Goal: Task Accomplishment & Management: Use online tool/utility

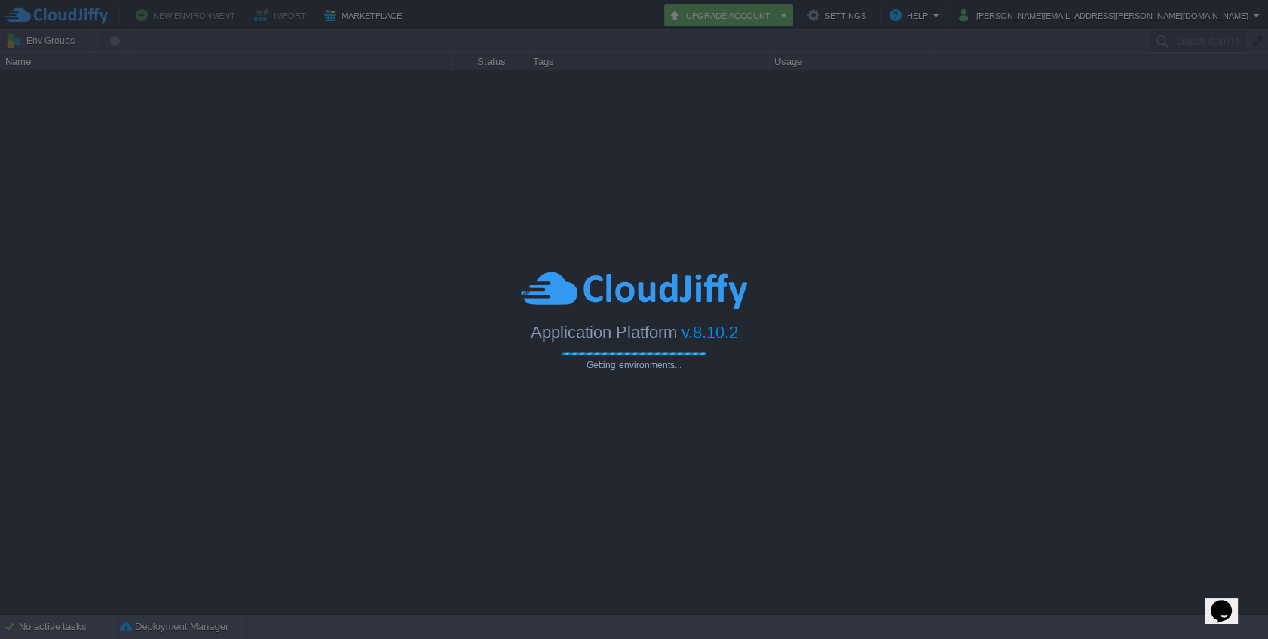
type input "Search (Ctrl+F)"
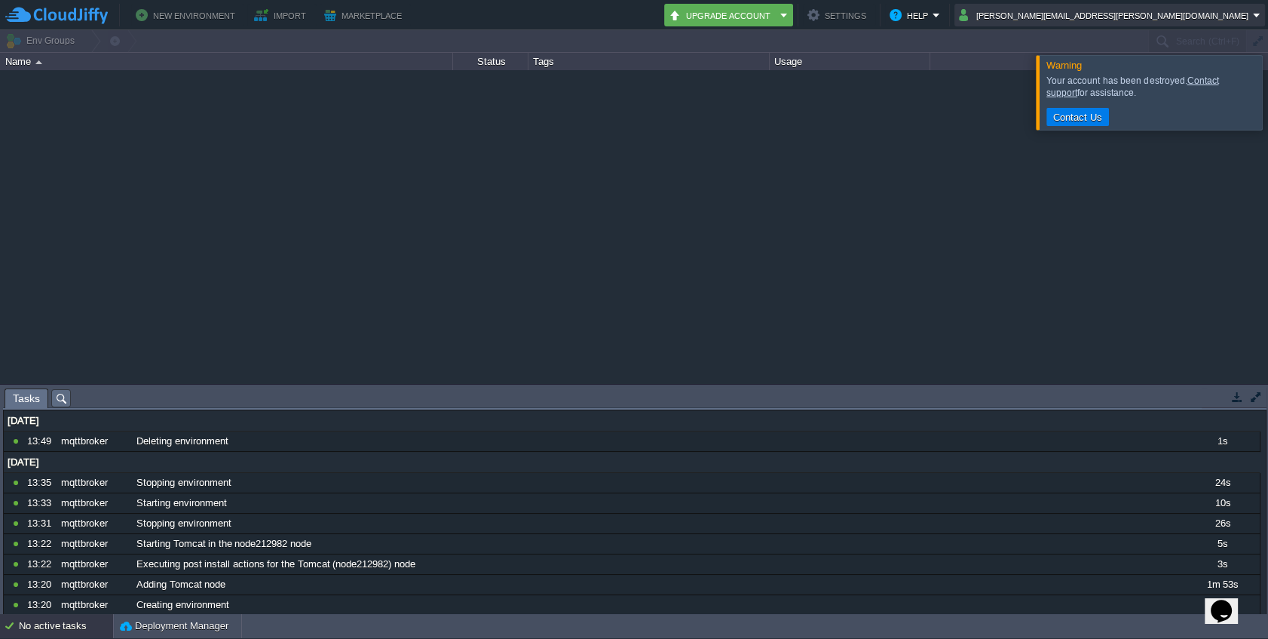
click at [1202, 12] on button "[PERSON_NAME][EMAIL_ADDRESS][PERSON_NAME][DOMAIN_NAME]" at bounding box center [1106, 15] width 294 height 18
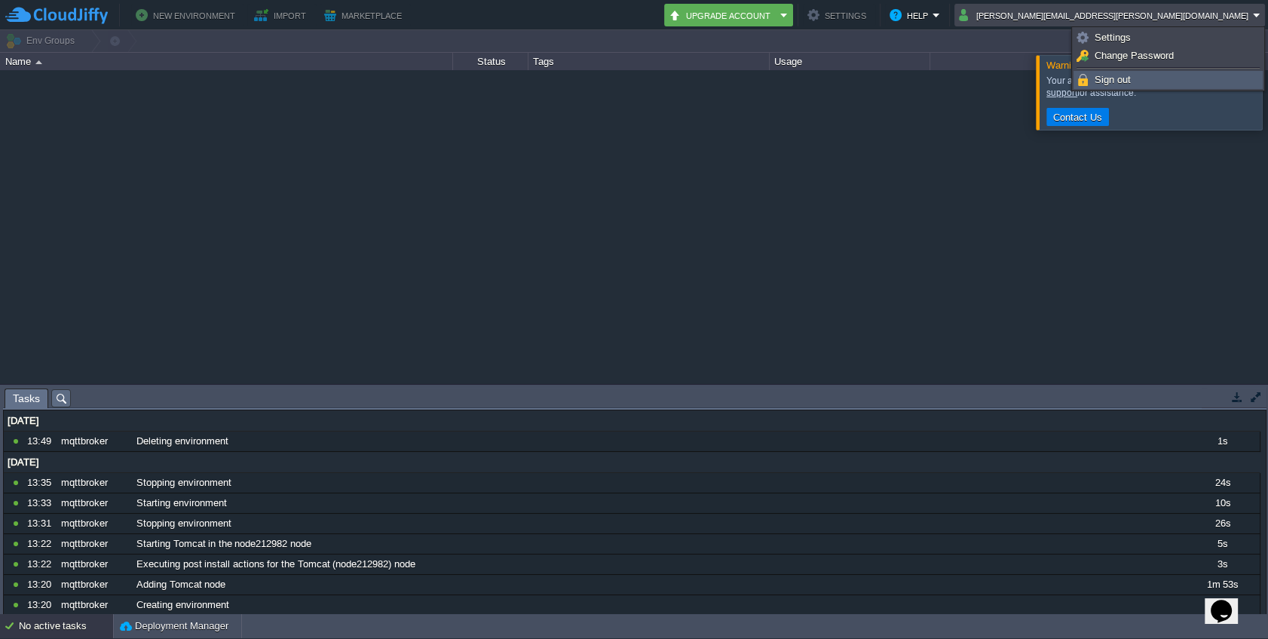
click at [1135, 84] on link "Sign out" at bounding box center [1168, 80] width 188 height 17
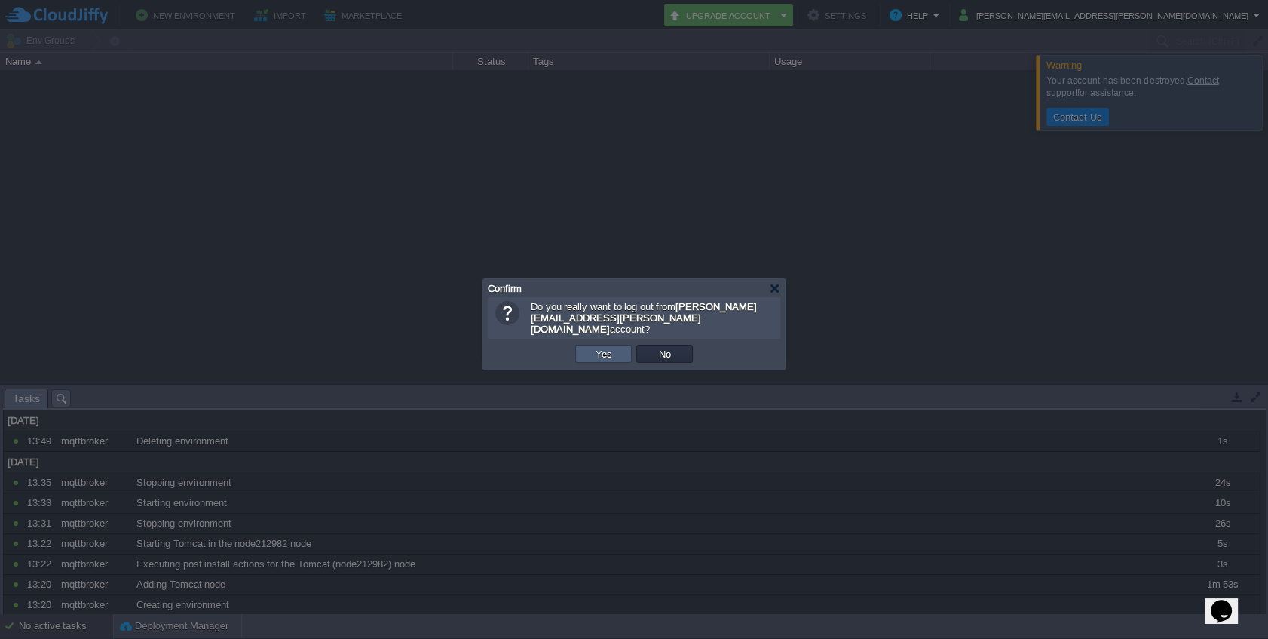
click at [608, 348] on button "Yes" at bounding box center [604, 354] width 26 height 14
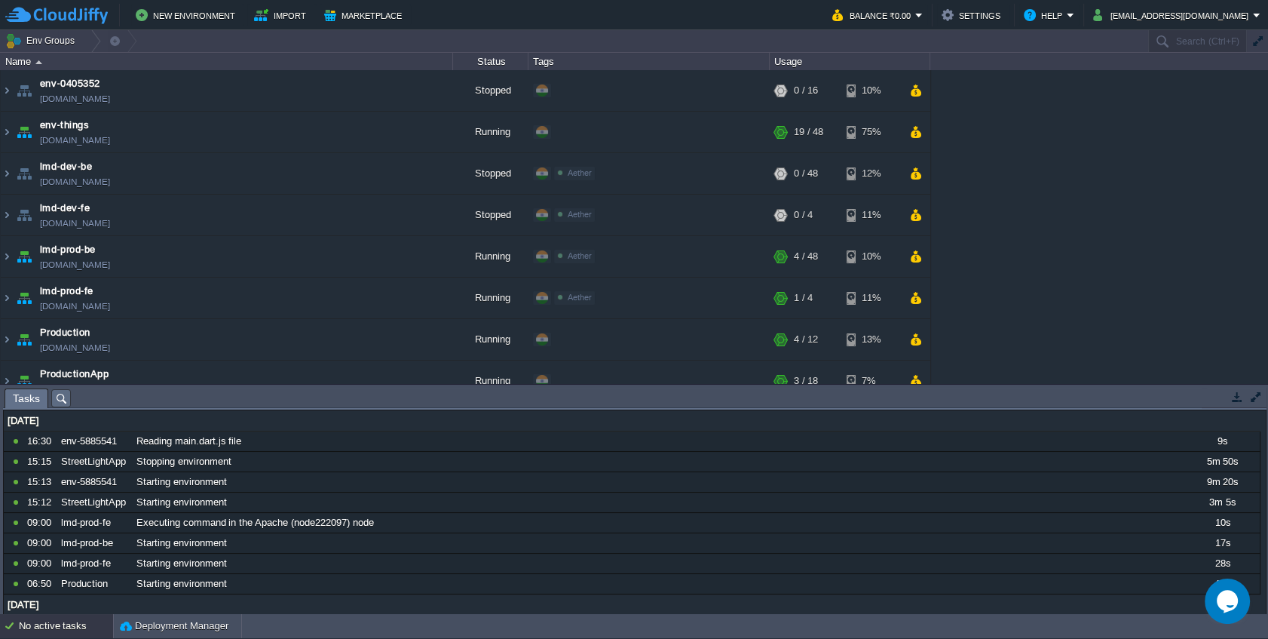
click at [1090, 146] on div "env-0405352 env-0405352.cloudjiffy.net Stopped + Add to Env Group RAM 0% CPU 0%…" at bounding box center [634, 227] width 1268 height 314
paste input "148543"
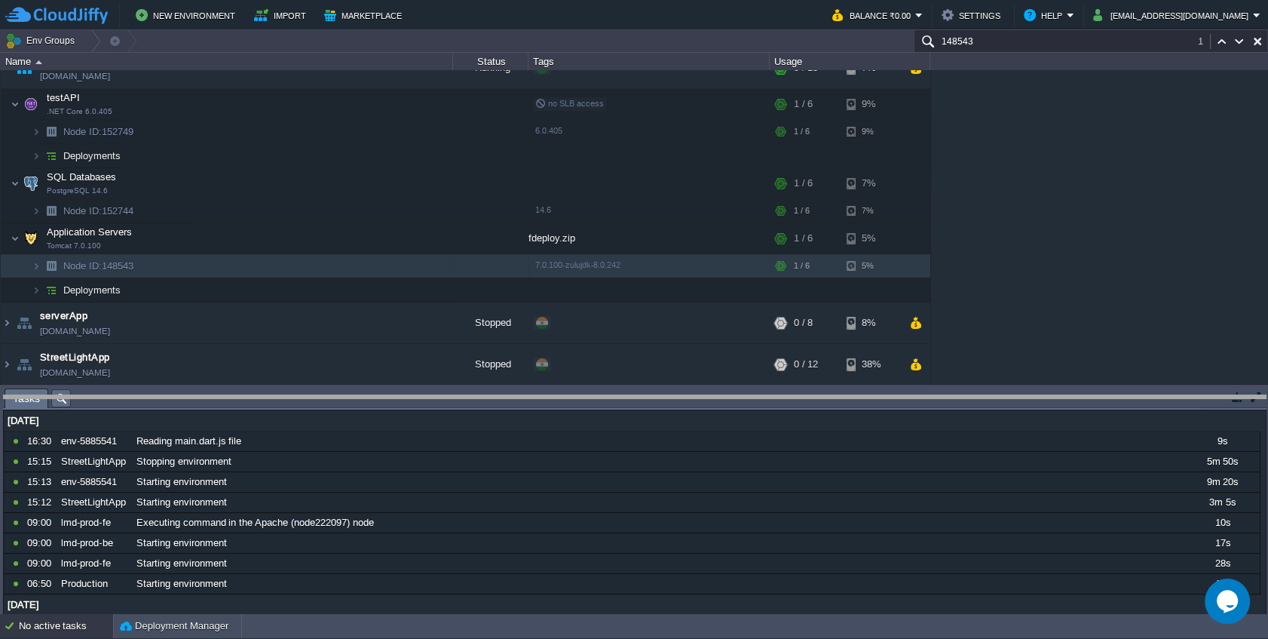
drag, startPoint x: 437, startPoint y: 399, endPoint x: 400, endPoint y: 556, distance: 161.1
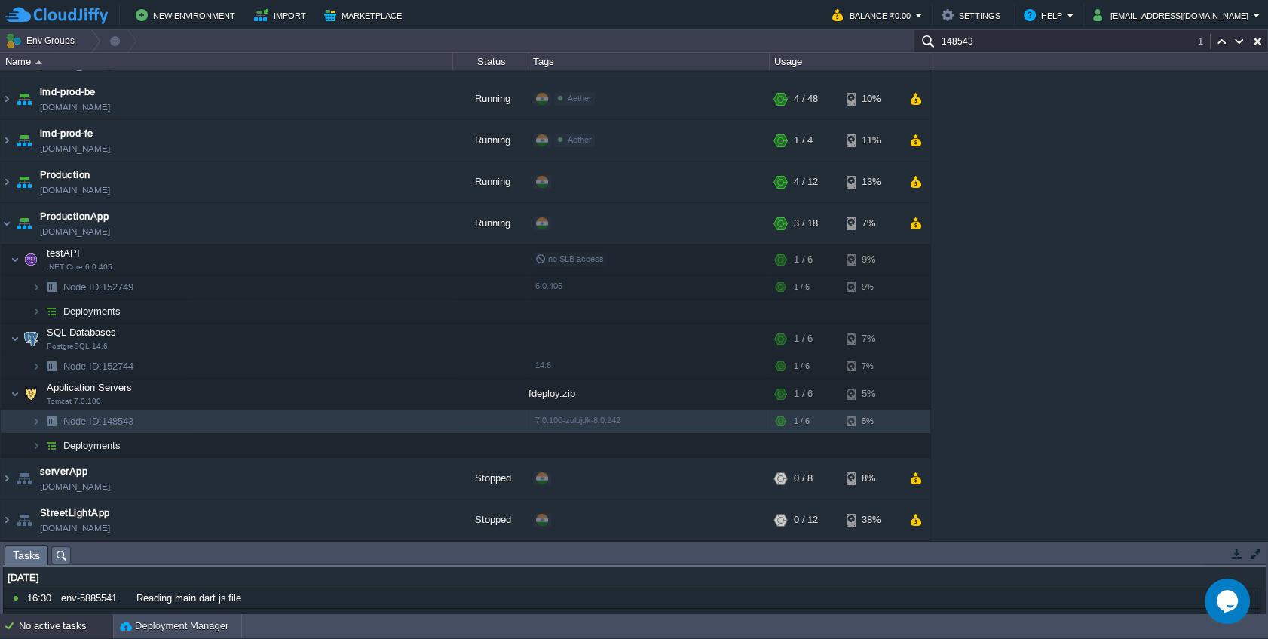
scroll to position [157, 0]
type input "148543"
click at [1267, 265] on div "env-0405352 env-0405352.cloudjiffy.net Stopped + Add to Env Group RAM 0% CPU 0%…" at bounding box center [634, 305] width 1268 height 470
click at [36, 446] on img at bounding box center [36, 445] width 9 height 23
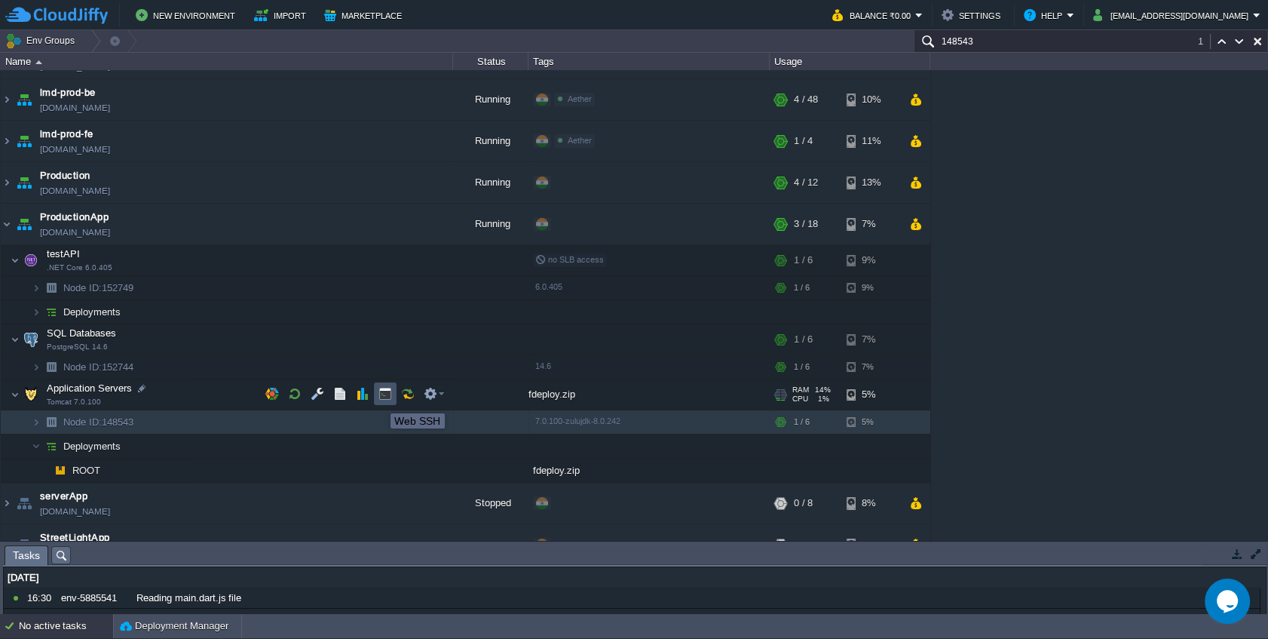
click at [379, 400] on button "button" at bounding box center [385, 394] width 14 height 14
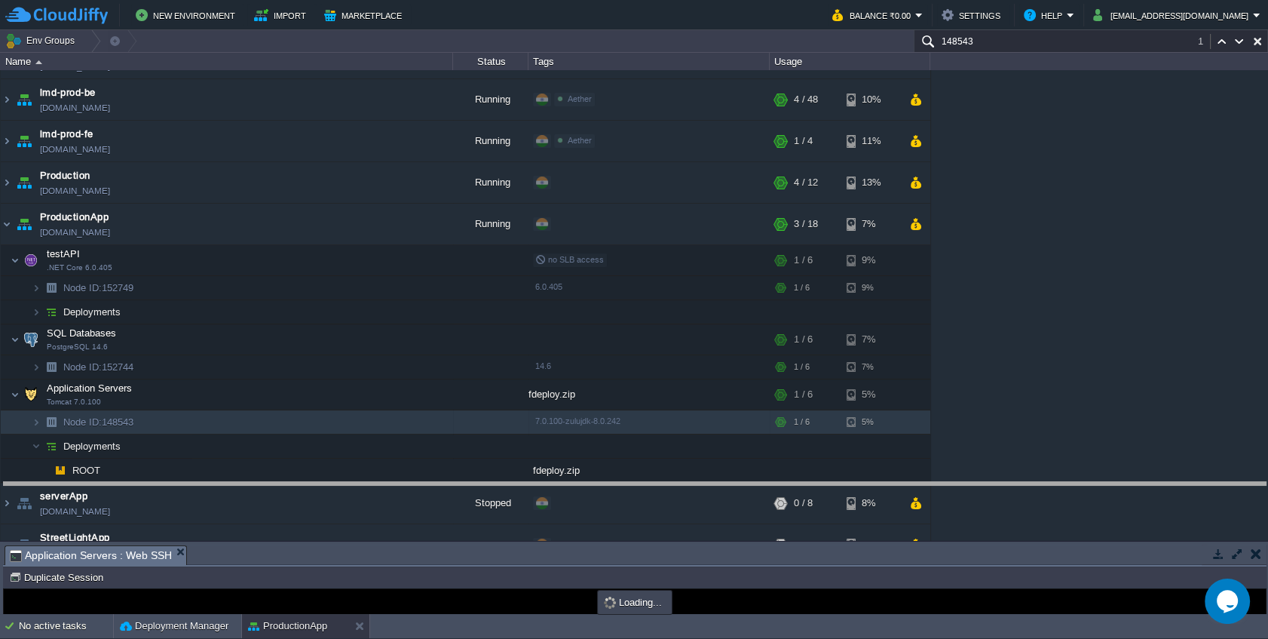
scroll to position [0, 0]
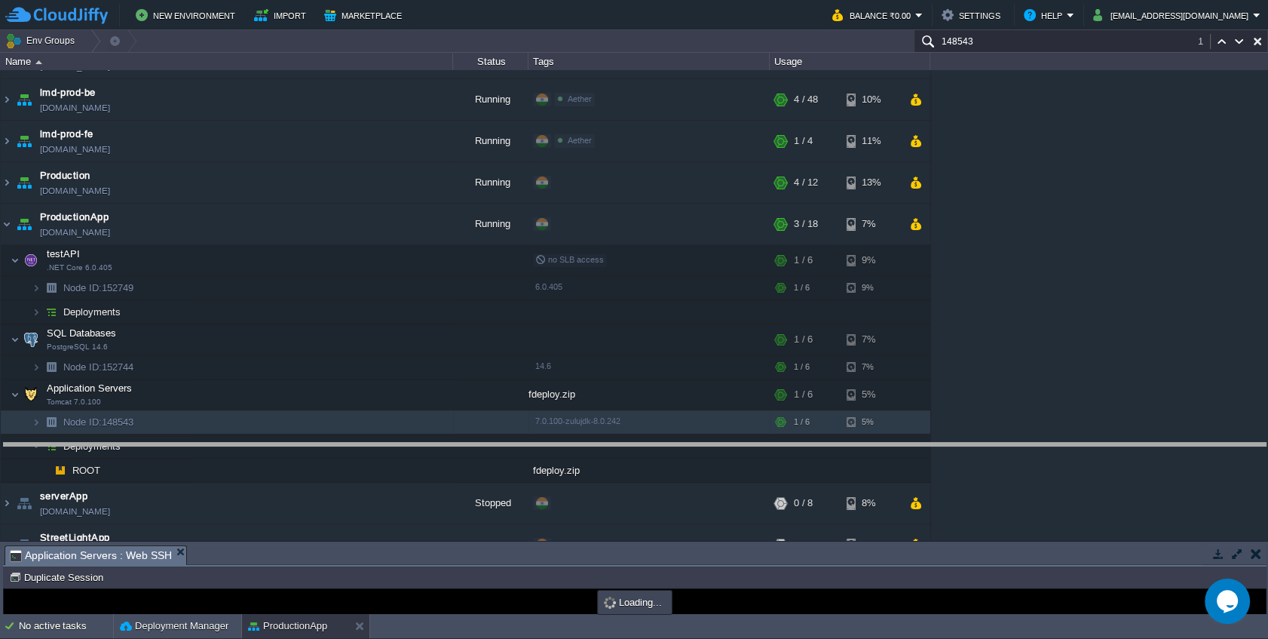
type input "#000000"
drag, startPoint x: 483, startPoint y: 548, endPoint x: 479, endPoint y: 441, distance: 107.1
click at [479, 441] on body "New Environment Import Marketplace Bonus ₹0.00 Upgrade Account Balance ₹0.00 Se…" at bounding box center [634, 319] width 1268 height 639
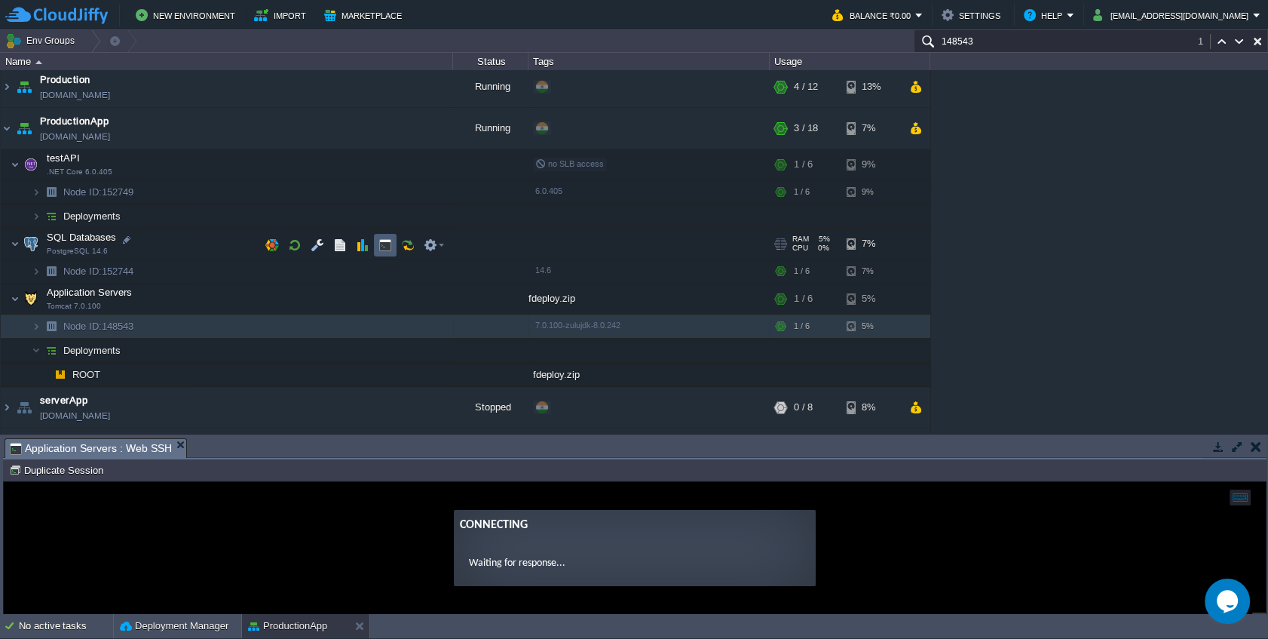
scroll to position [286, 0]
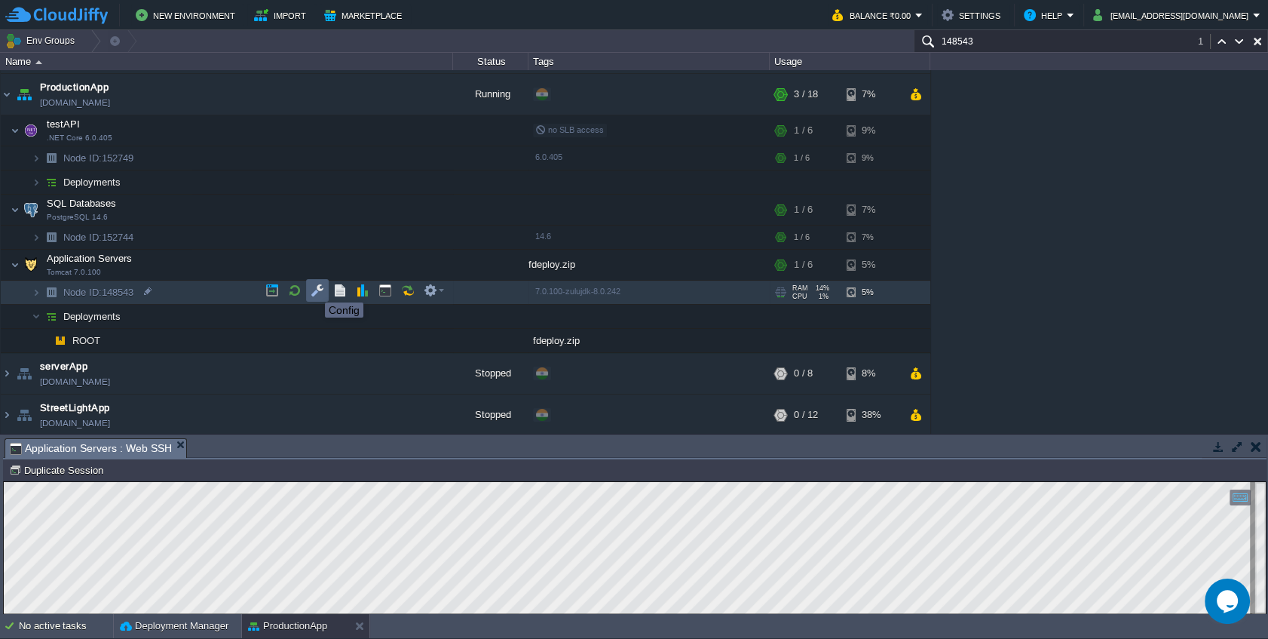
click at [314, 289] on button "button" at bounding box center [318, 290] width 14 height 14
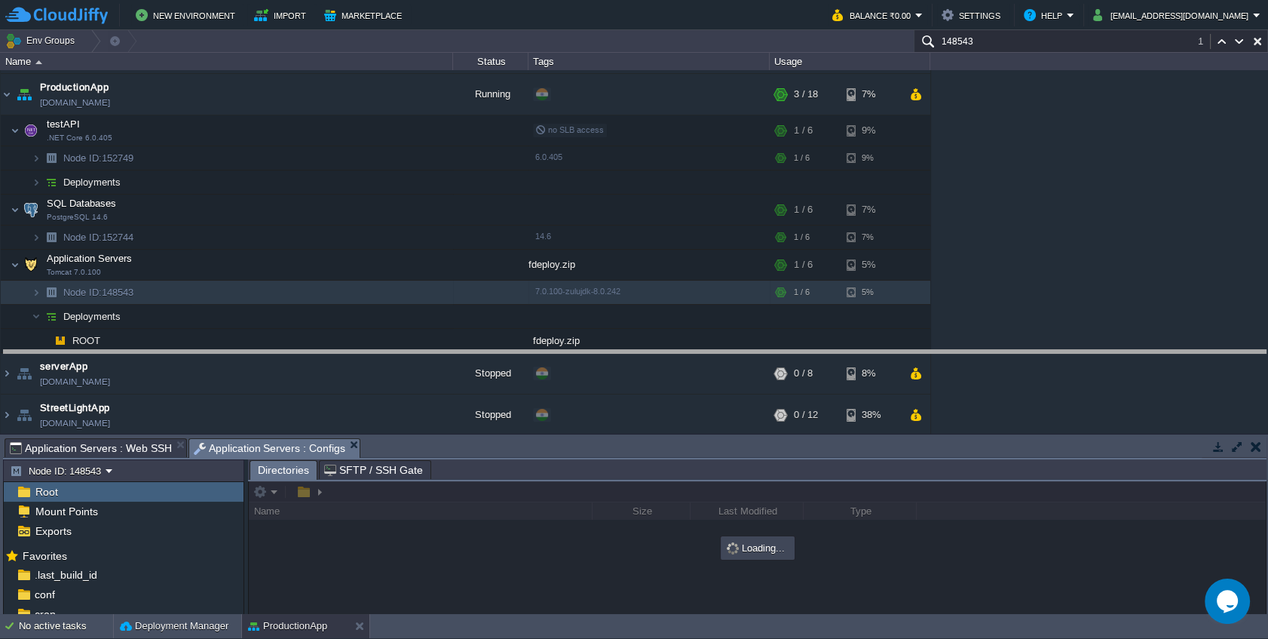
drag, startPoint x: 406, startPoint y: 446, endPoint x: 398, endPoint y: 357, distance: 88.5
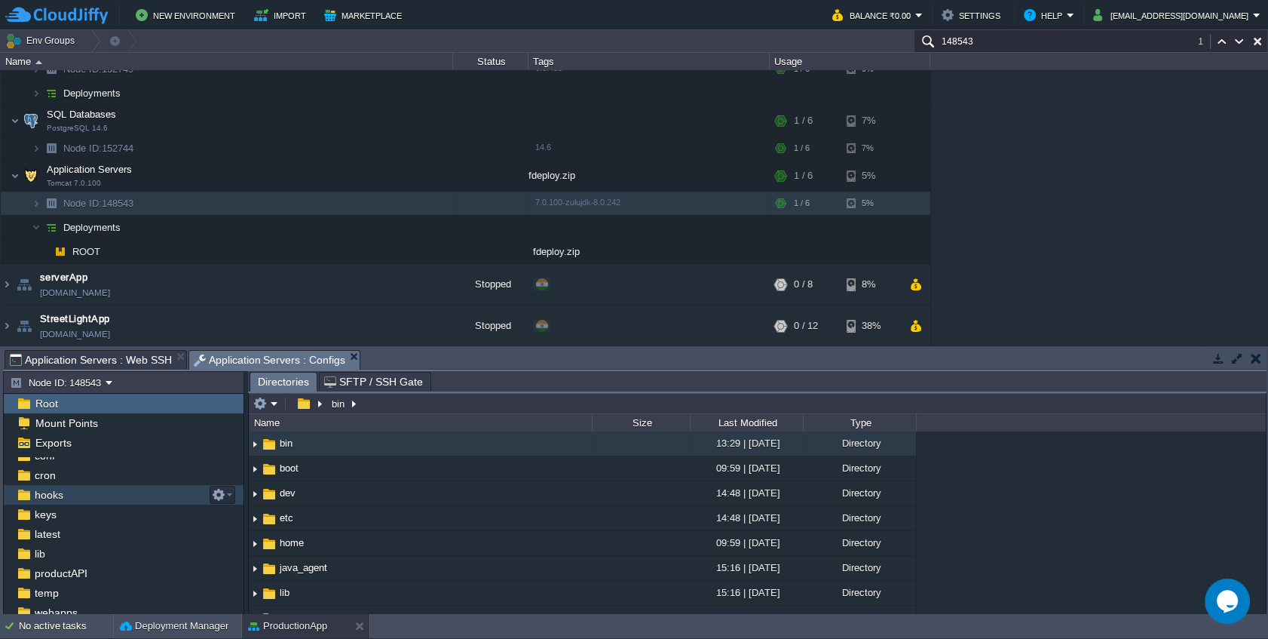
scroll to position [75, 0]
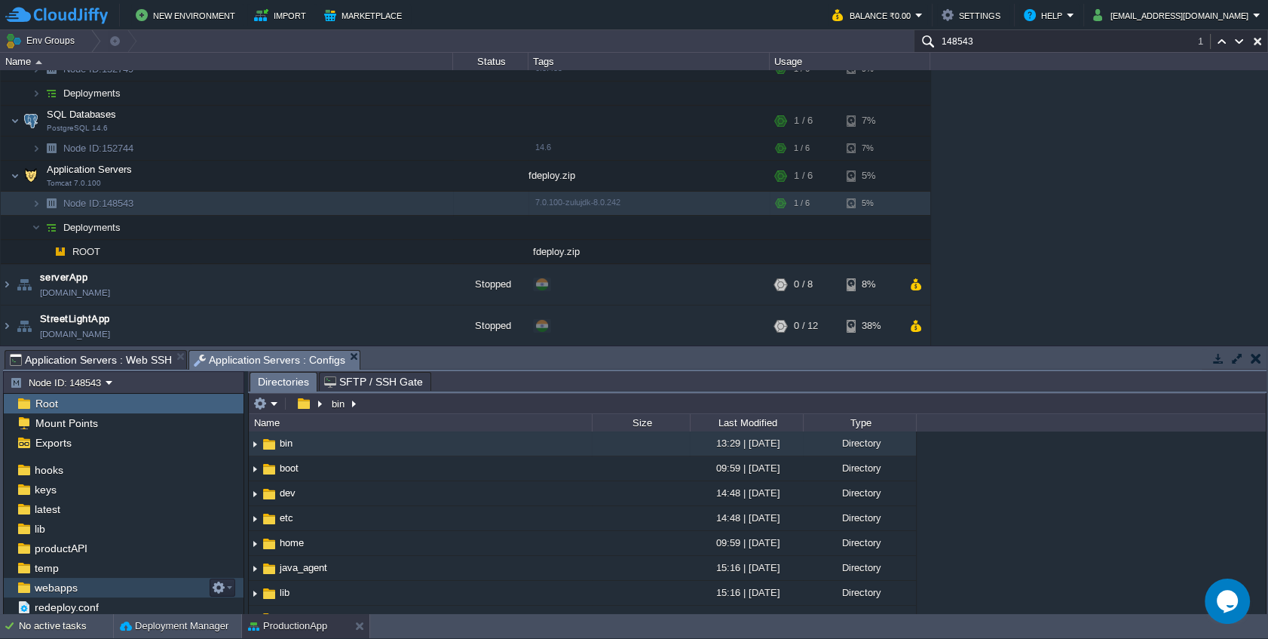
click at [75, 590] on span "webapps" at bounding box center [56, 587] width 48 height 14
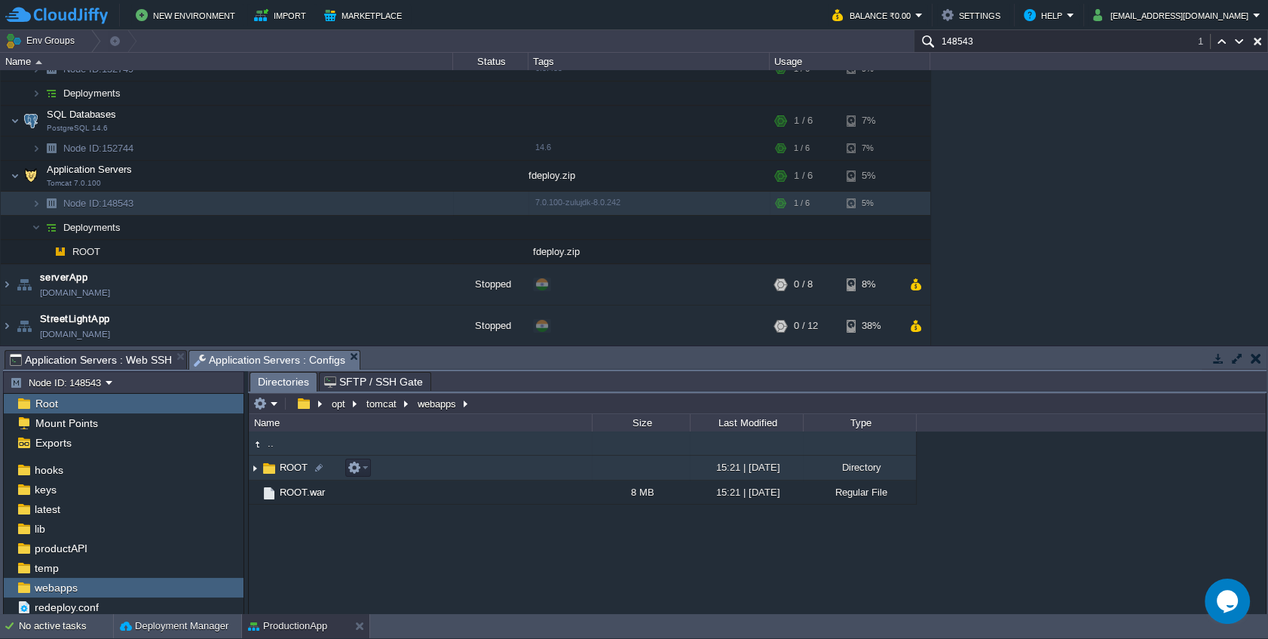
click at [277, 470] on span "ROOT" at bounding box center [293, 467] width 32 height 13
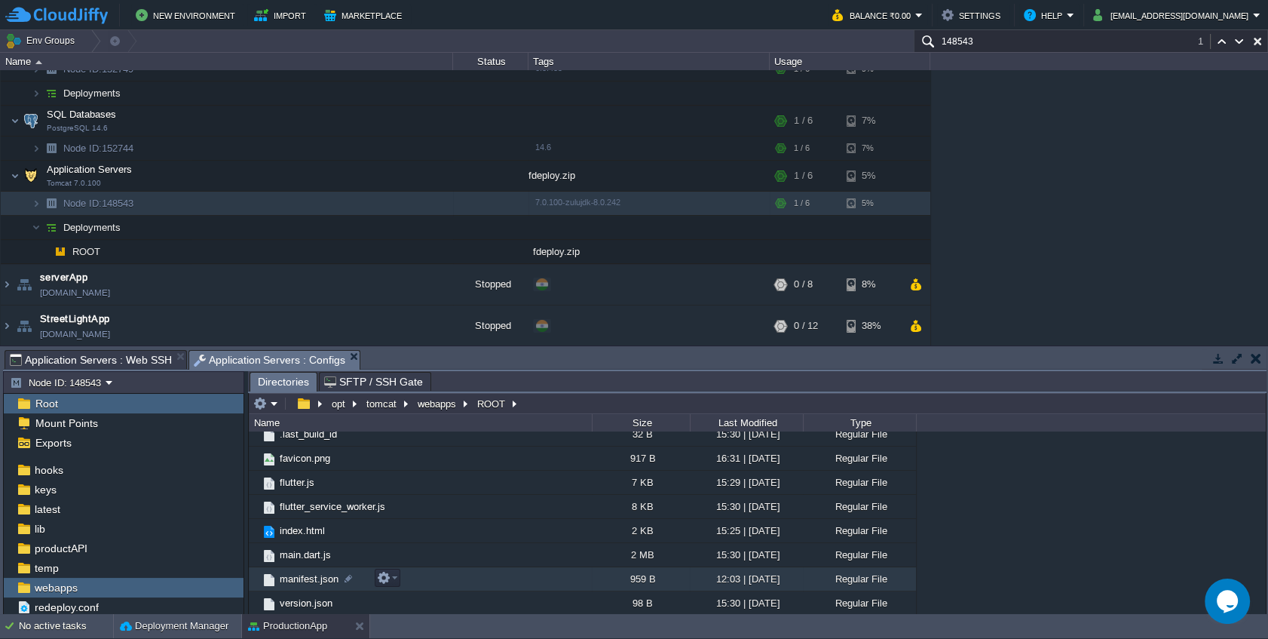
scroll to position [0, 0]
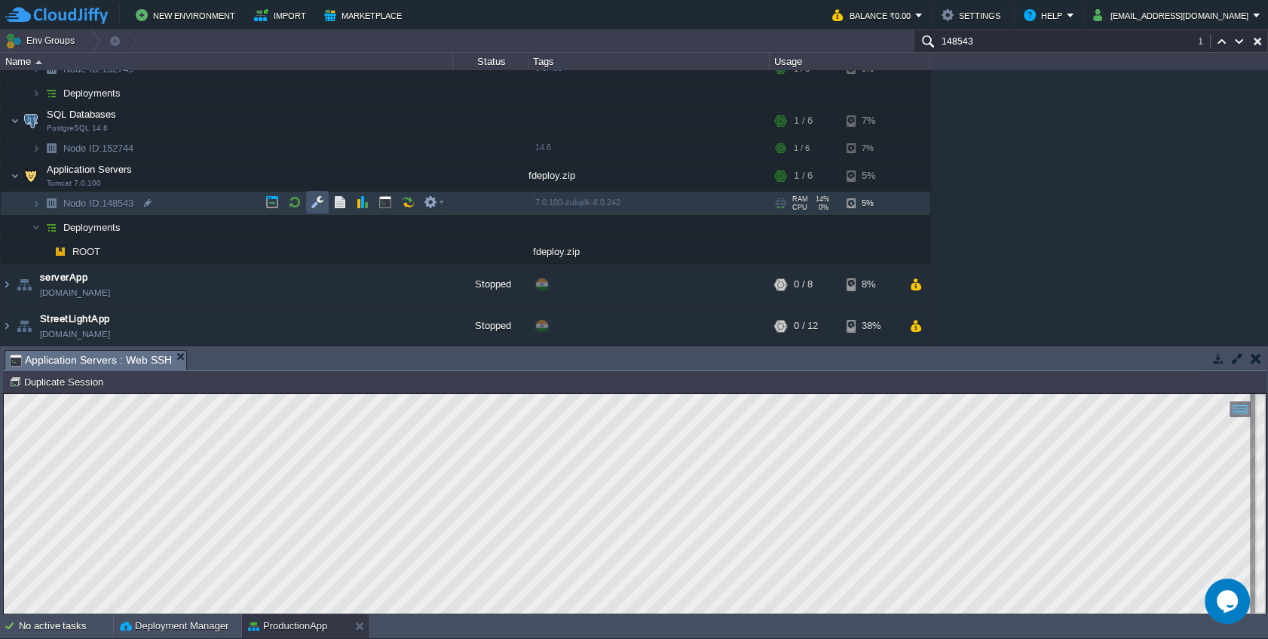
click at [319, 202] on button "button" at bounding box center [318, 202] width 14 height 14
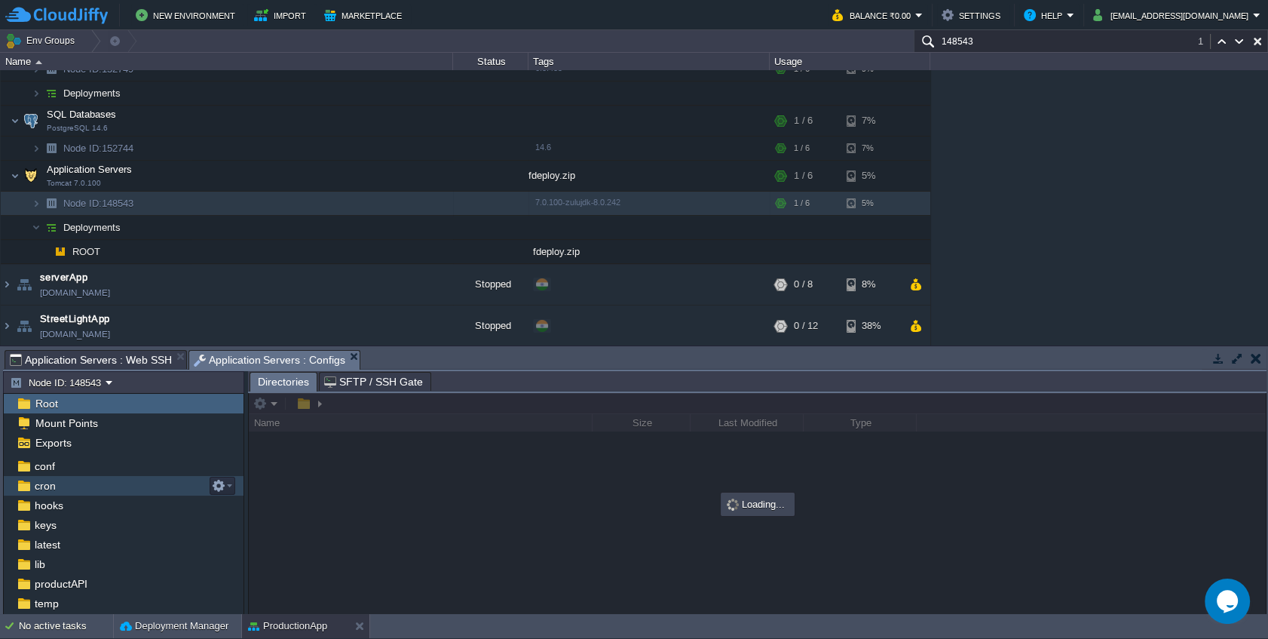
scroll to position [75, 0]
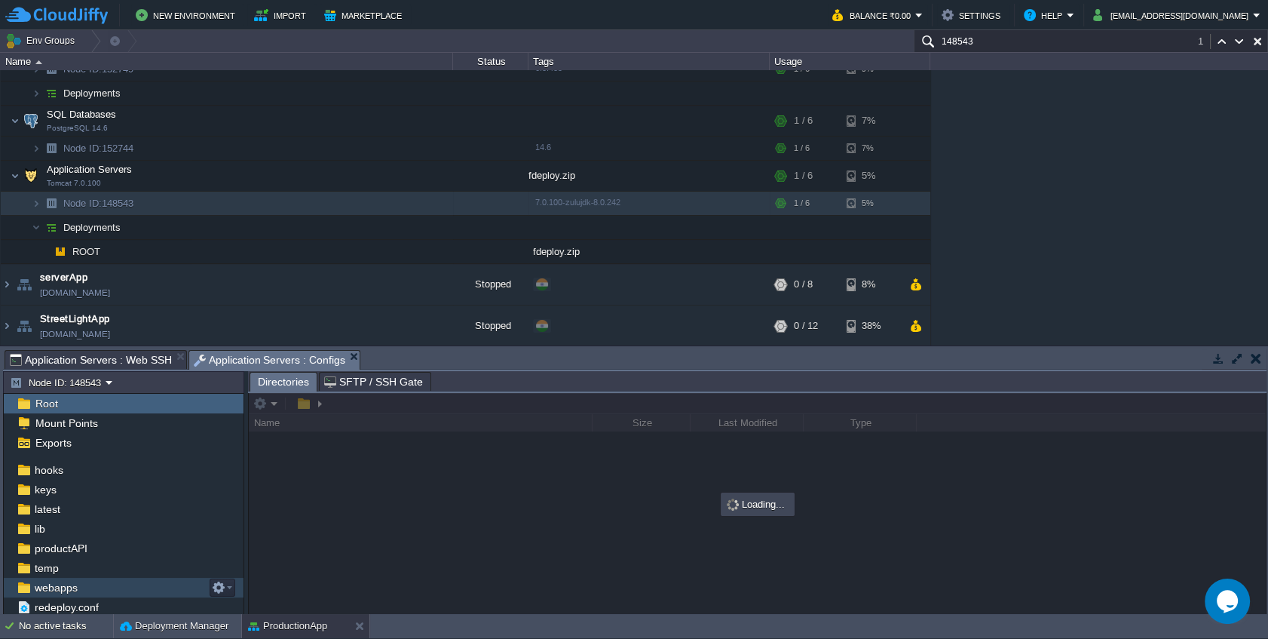
click at [69, 583] on span "webapps" at bounding box center [56, 587] width 48 height 14
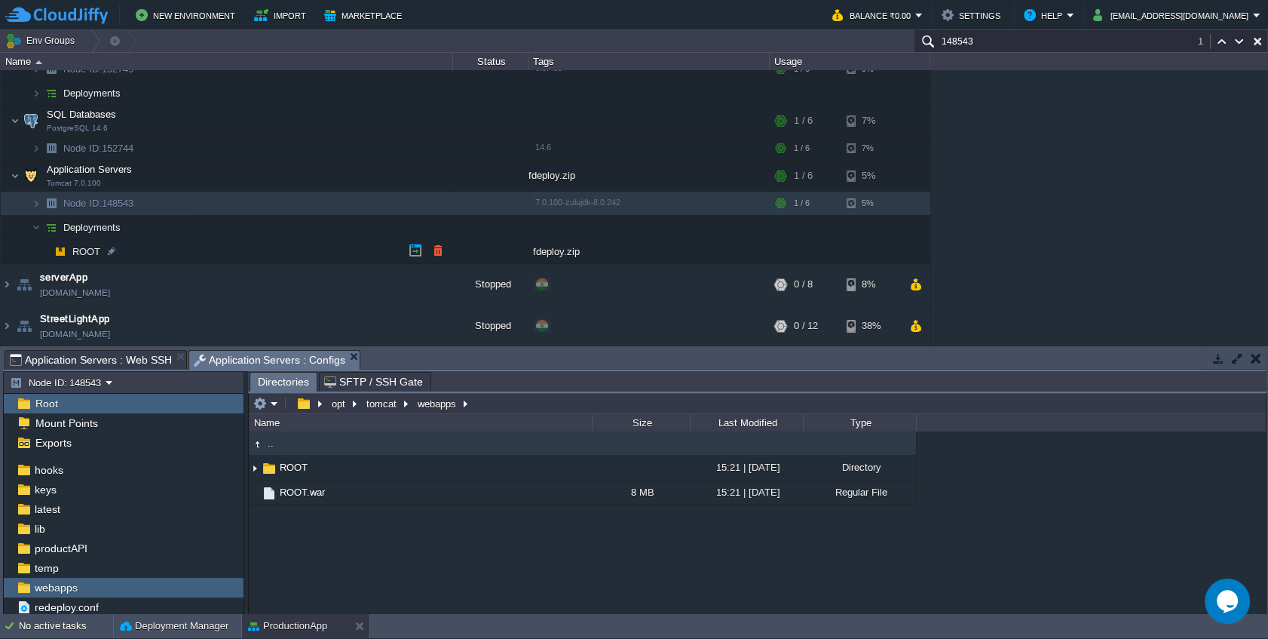
click at [81, 252] on span "ROOT" at bounding box center [87, 251] width 32 height 13
click at [60, 251] on img at bounding box center [60, 251] width 21 height 23
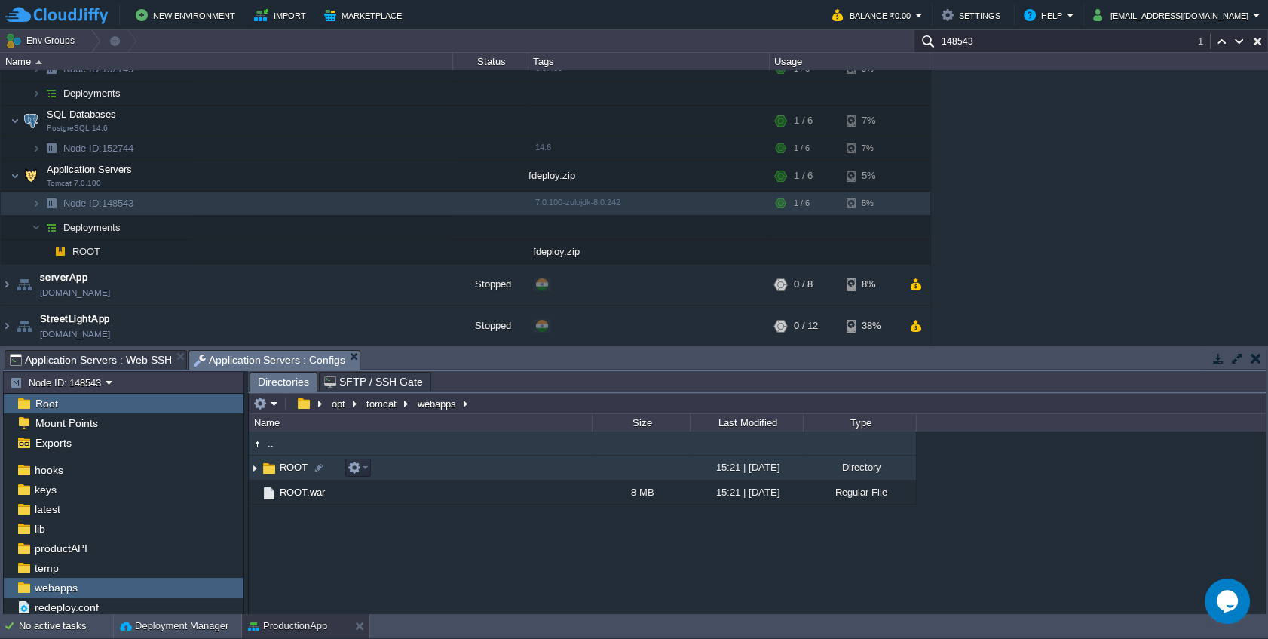
click at [283, 465] on span "ROOT" at bounding box center [293, 467] width 32 height 13
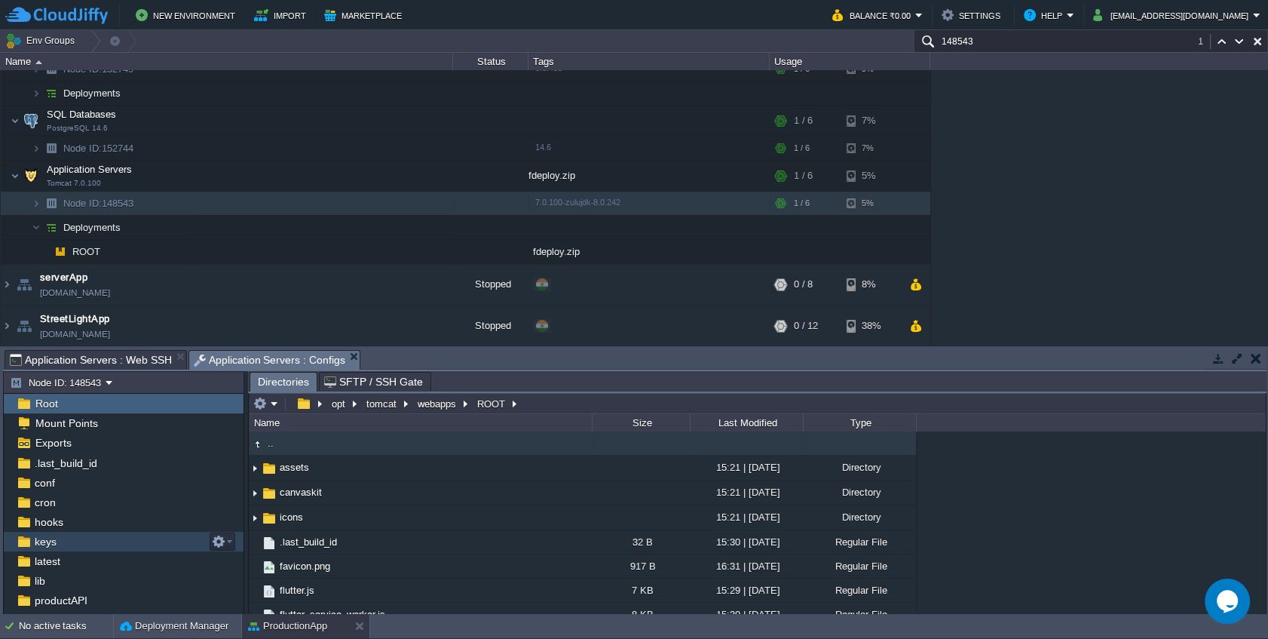
scroll to position [0, 0]
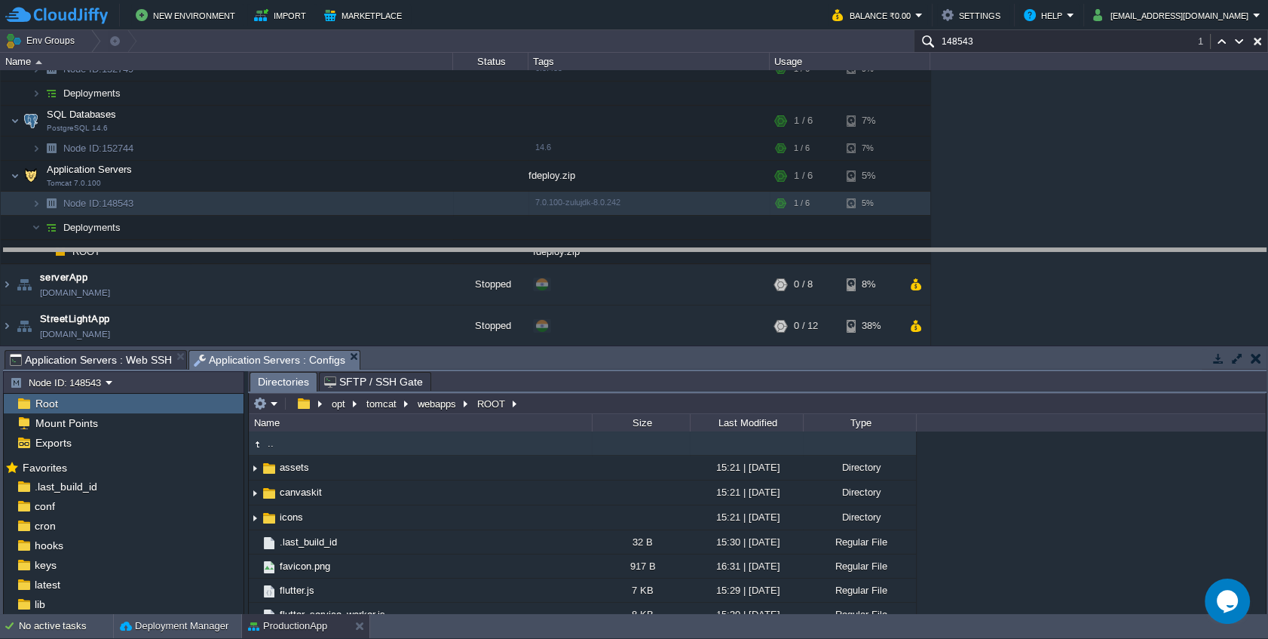
drag, startPoint x: 632, startPoint y: 368, endPoint x: 608, endPoint y: 264, distance: 106.6
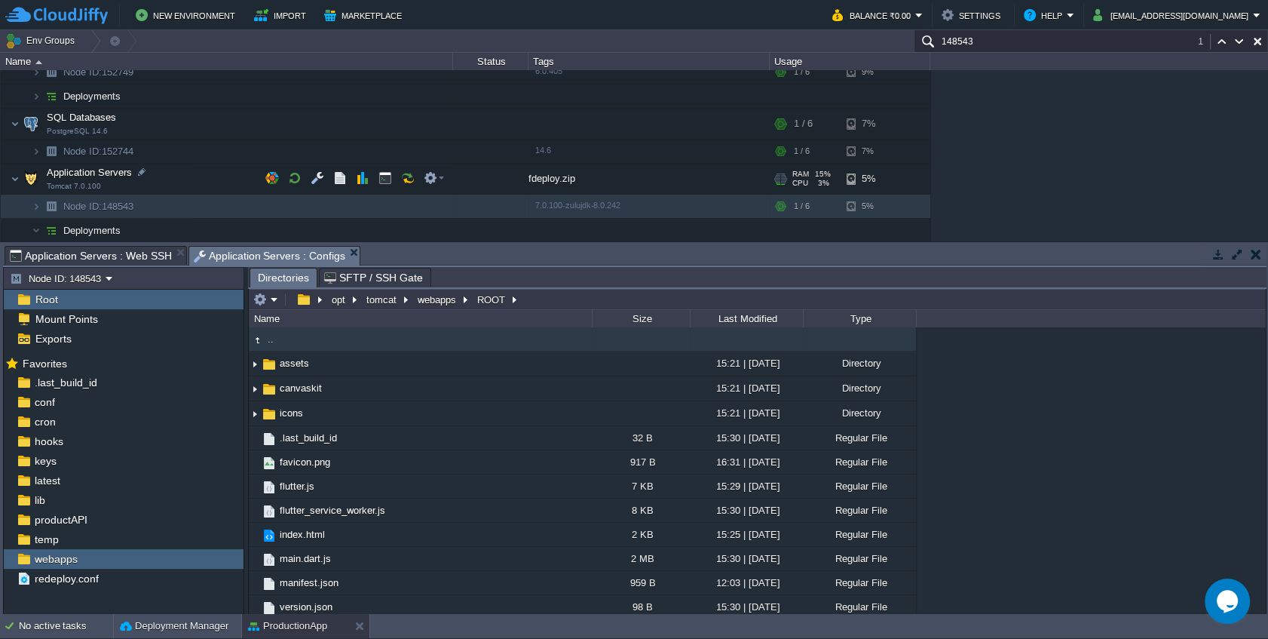
scroll to position [397, 0]
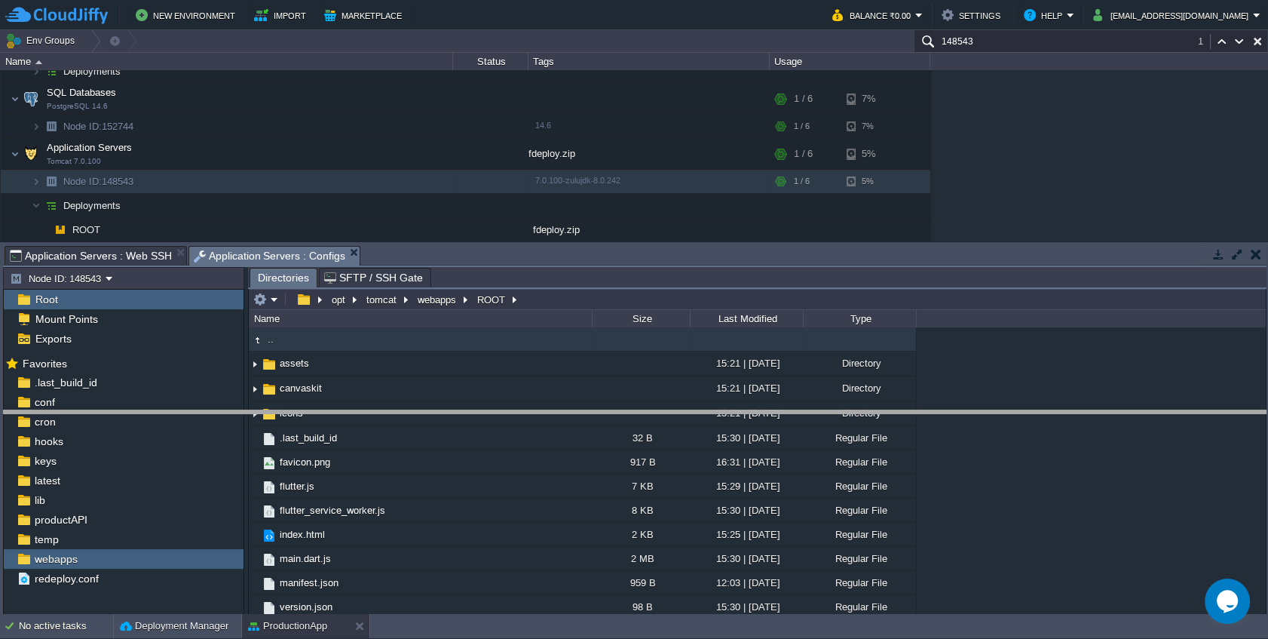
drag, startPoint x: 537, startPoint y: 260, endPoint x: 522, endPoint y: 454, distance: 194.3
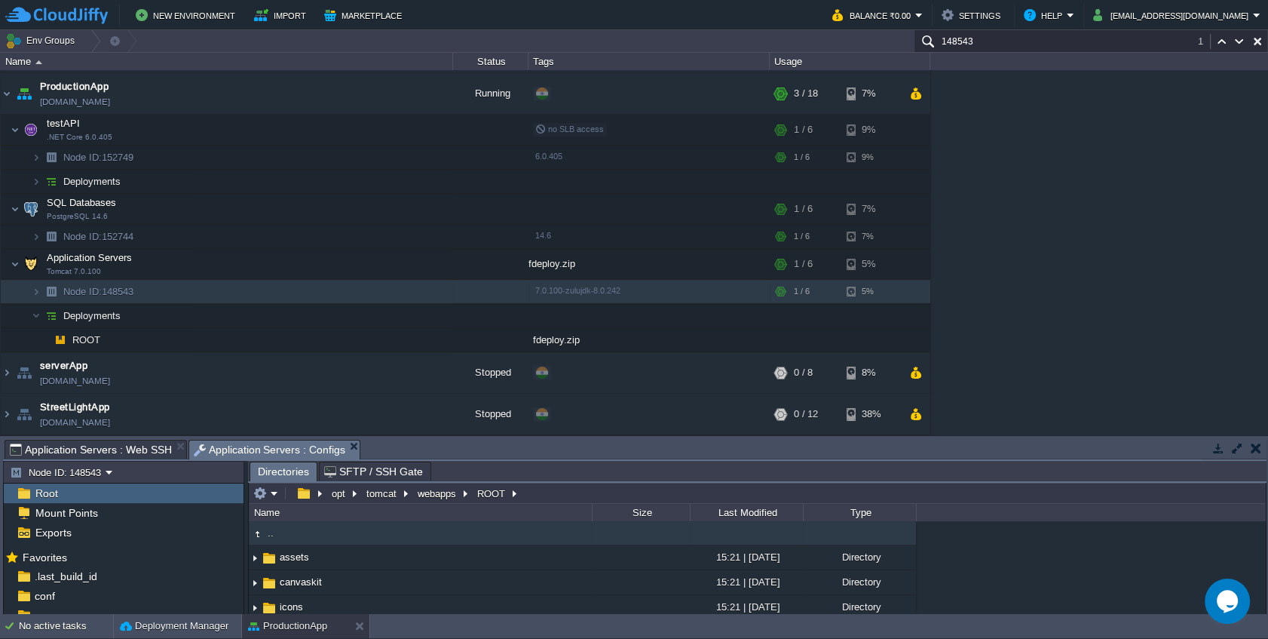
scroll to position [286, 0]
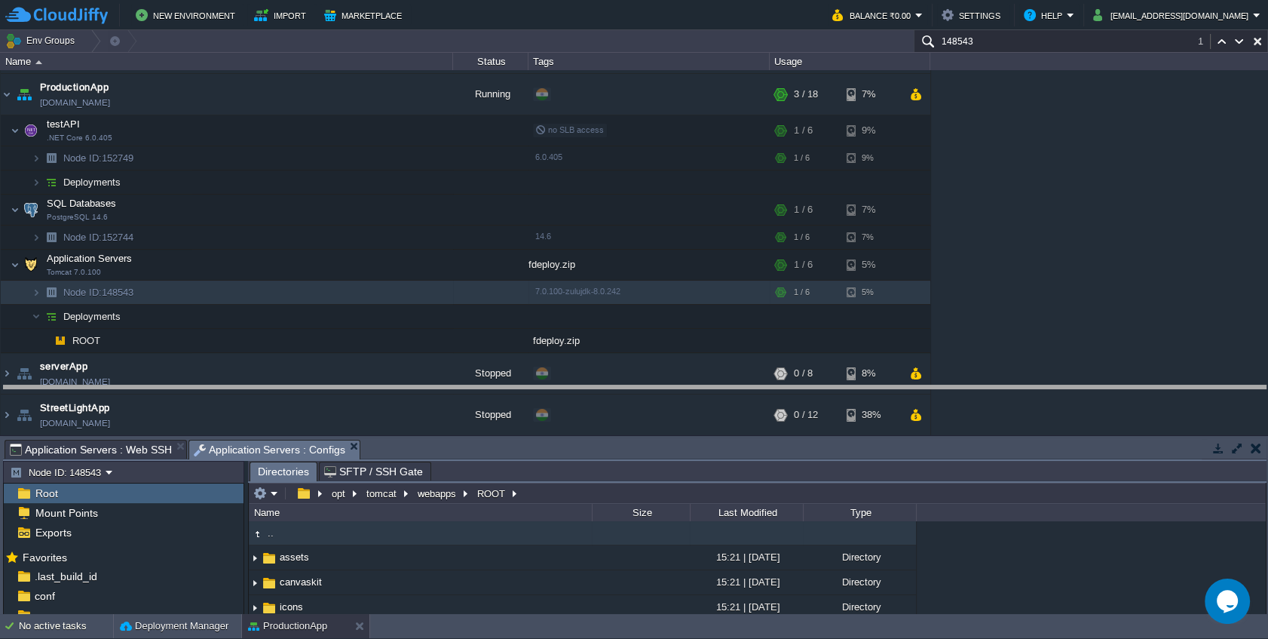
drag, startPoint x: 493, startPoint y: 445, endPoint x: 477, endPoint y: 173, distance: 271.9
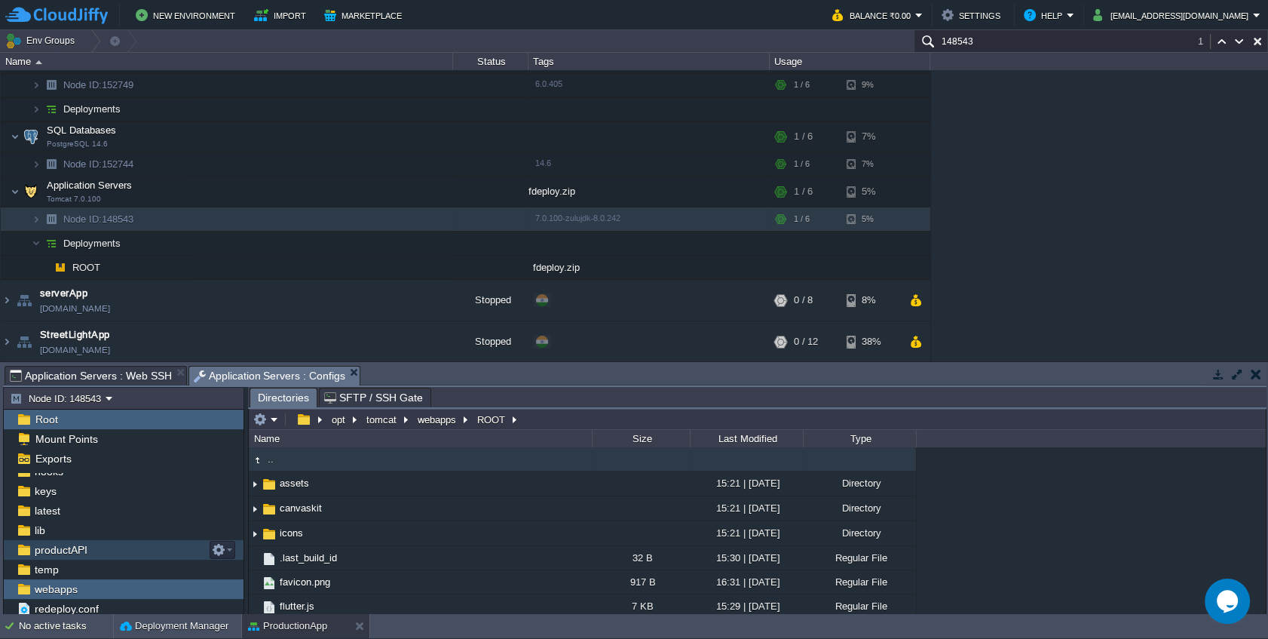
scroll to position [90, 0]
